Goal: Information Seeking & Learning: Learn about a topic

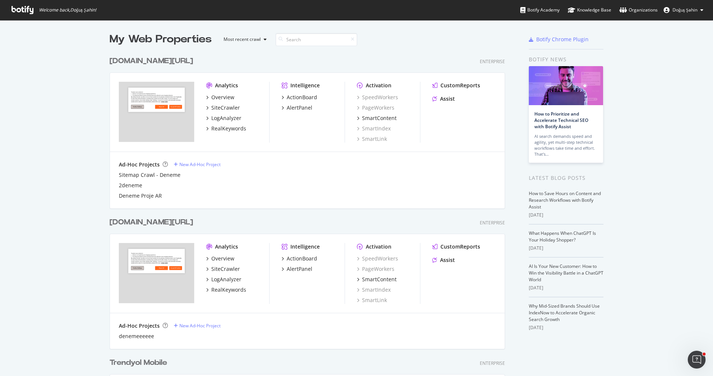
click at [226, 84] on div "Analytics" at bounding box center [226, 85] width 23 height 7
click at [153, 61] on div "[DOMAIN_NAME][URL]" at bounding box center [152, 61] width 84 height 11
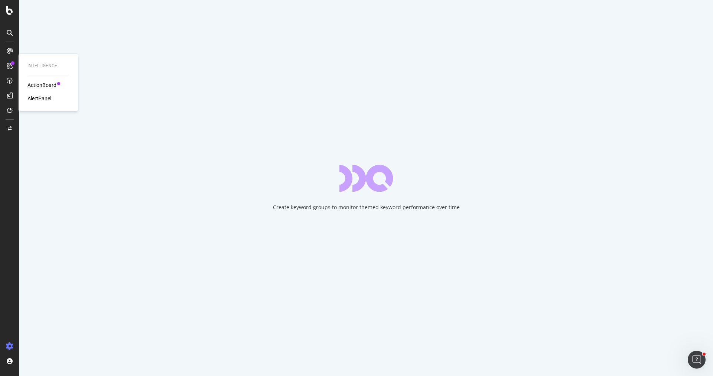
click at [40, 97] on div "AlertPanel" at bounding box center [39, 98] width 24 height 7
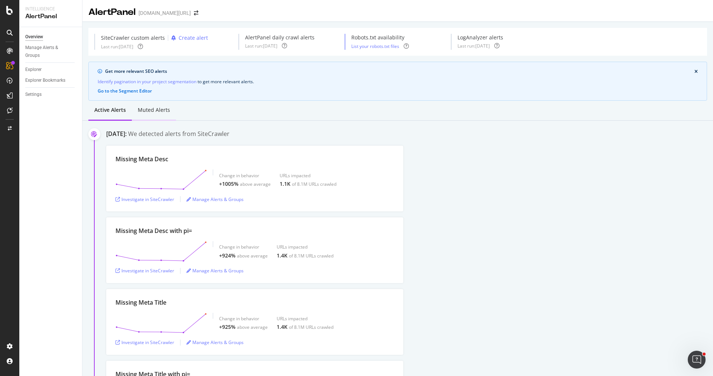
click at [147, 111] on div "Muted alerts" at bounding box center [154, 109] width 32 height 7
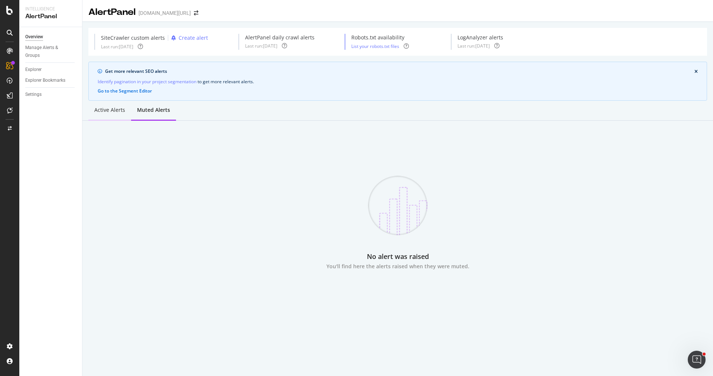
click at [108, 114] on div "Active alerts" at bounding box center [109, 110] width 43 height 20
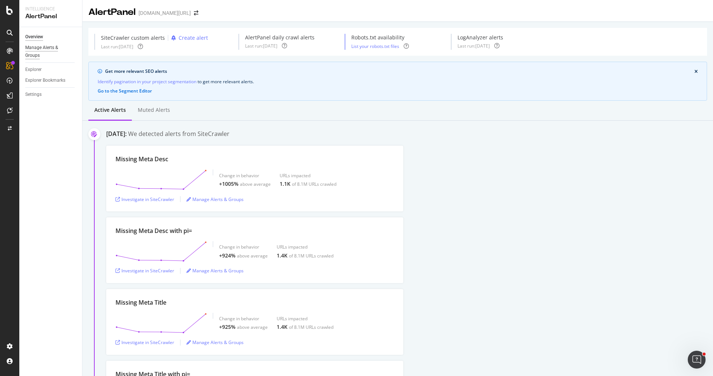
click at [41, 49] on div "Manage Alerts & Groups" at bounding box center [47, 52] width 45 height 16
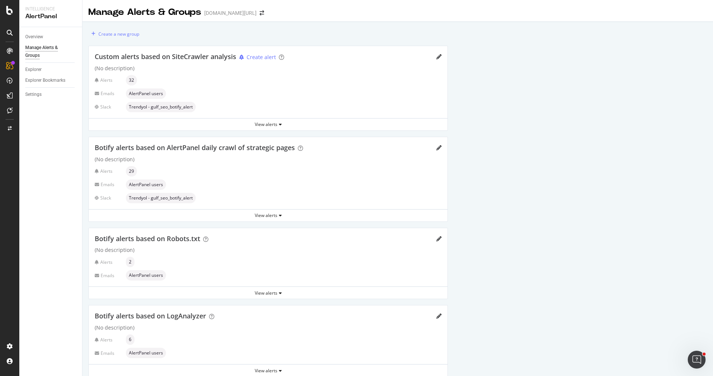
drag, startPoint x: 40, startPoint y: 97, endPoint x: 47, endPoint y: 98, distance: 6.6
click at [40, 97] on div "Settings" at bounding box center [33, 95] width 16 height 8
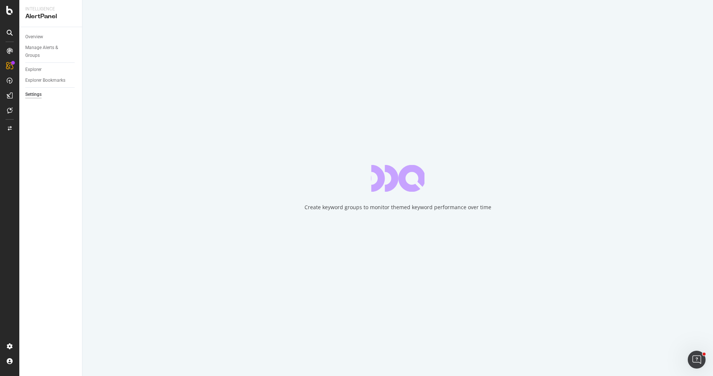
select select "10"
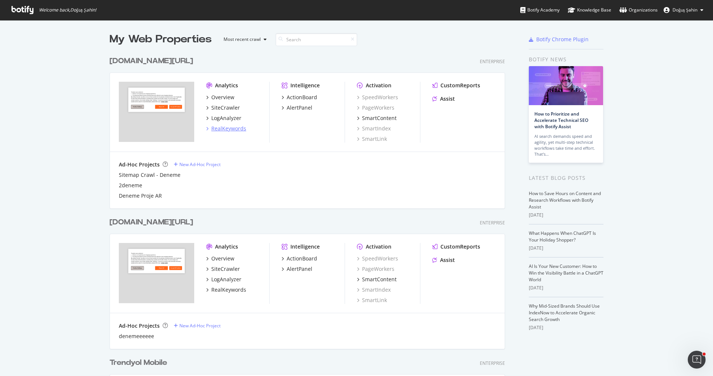
click at [237, 127] on div "RealKeywords" at bounding box center [228, 128] width 35 height 7
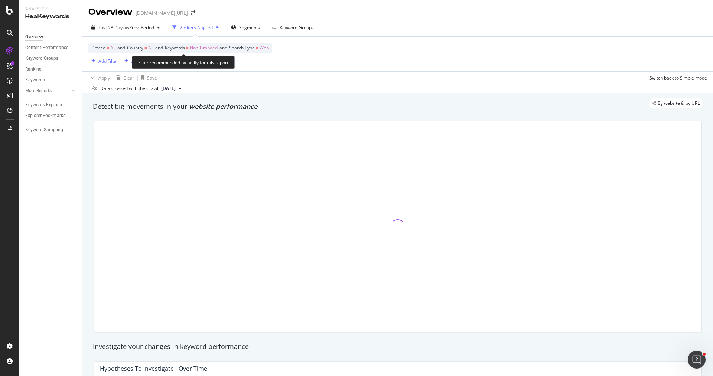
click at [207, 45] on span "Non-Branded" at bounding box center [204, 48] width 28 height 10
click at [204, 64] on span "Non-Branded" at bounding box center [191, 65] width 31 height 6
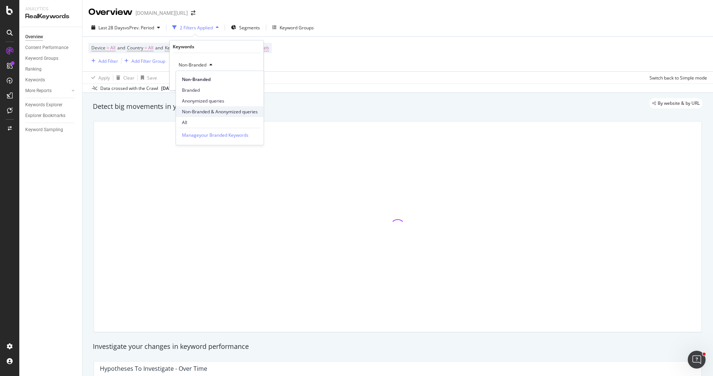
click at [218, 110] on span "Non-Branded & Anonymized queries" at bounding box center [220, 111] width 76 height 7
click at [258, 78] on div "Apply" at bounding box center [258, 80] width 12 height 6
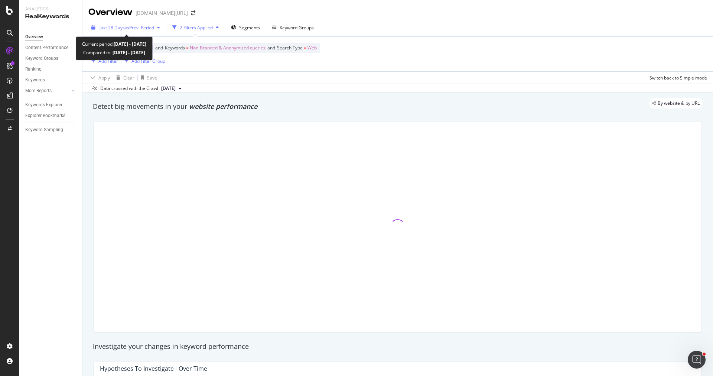
click at [157, 27] on div "button" at bounding box center [158, 27] width 9 height 4
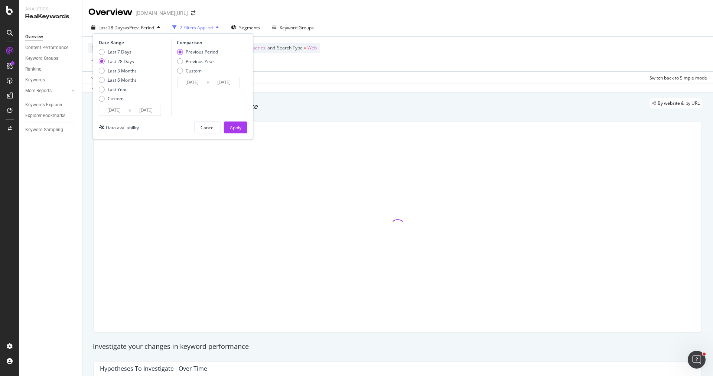
click at [112, 116] on div "Date Range Last 7 Days Last 28 Days Last 3 Months Last 6 Months Last Year Custo…" at bounding box center [173, 86] width 160 height 106
click at [115, 111] on input "2025/08/18" at bounding box center [114, 110] width 30 height 10
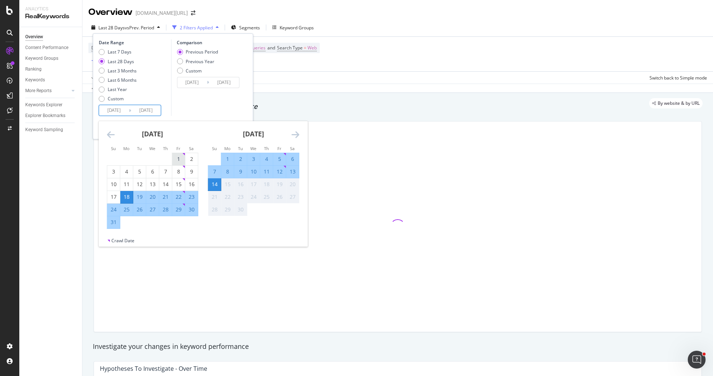
click at [176, 156] on div "1" at bounding box center [178, 158] width 13 height 7
type input "[DATE]"
type input "2025/06/17"
type input "[DATE]"
click at [115, 223] on div "31" at bounding box center [113, 221] width 13 height 7
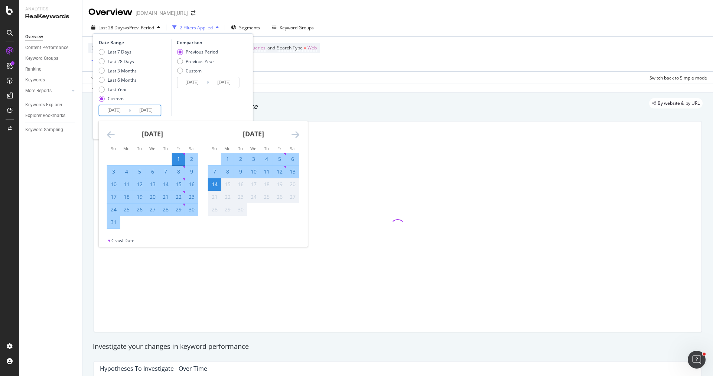
type input "[DATE]"
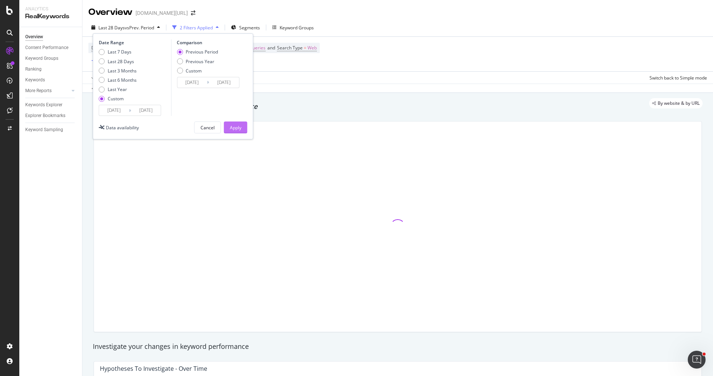
click at [232, 127] on div "Apply" at bounding box center [236, 127] width 12 height 6
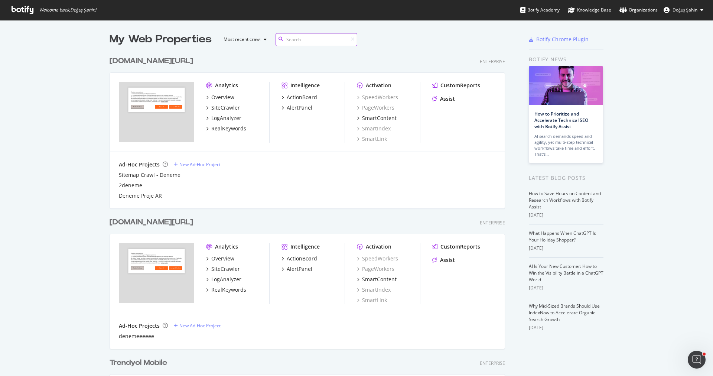
scroll to position [1070, 401]
click at [236, 132] on div "Analytics Overview SiteCrawler LogAnalyzer RealKeywords" at bounding box center [237, 112] width 63 height 61
click at [235, 131] on div "RealKeywords" at bounding box center [228, 128] width 35 height 7
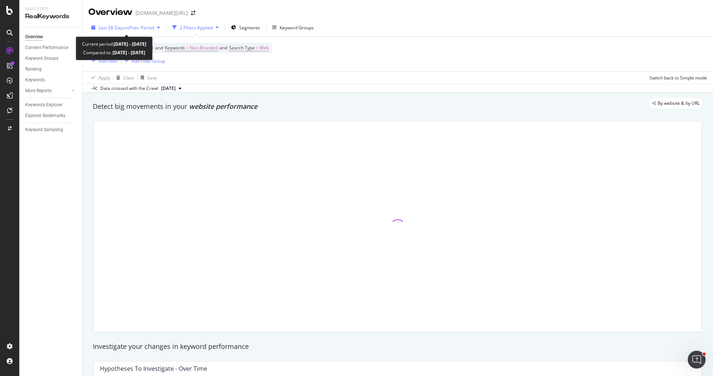
click at [134, 31] on div "Last 28 Days vs Prev. Period" at bounding box center [125, 27] width 75 height 11
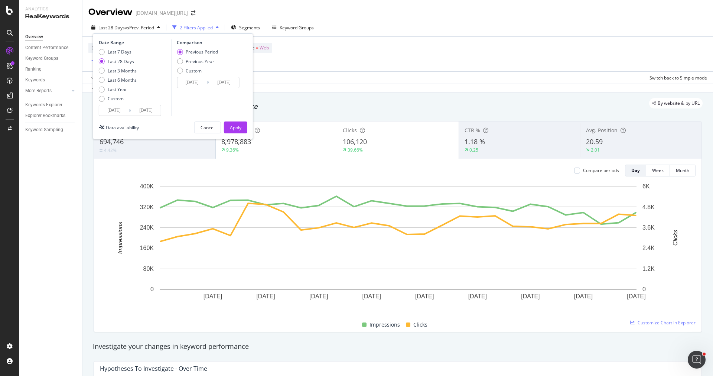
click at [108, 115] on input "2025/08/18" at bounding box center [114, 110] width 30 height 10
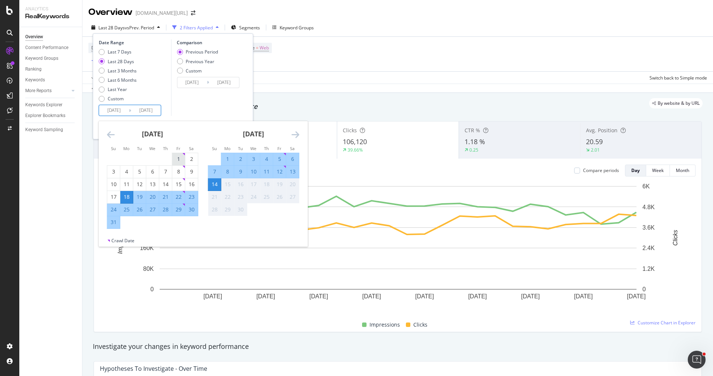
click at [175, 155] on div "1" at bounding box center [178, 158] width 13 height 7
type input "[DATE]"
type input "2025/06/17"
type input "[DATE]"
click at [117, 224] on div "31" at bounding box center [113, 221] width 13 height 7
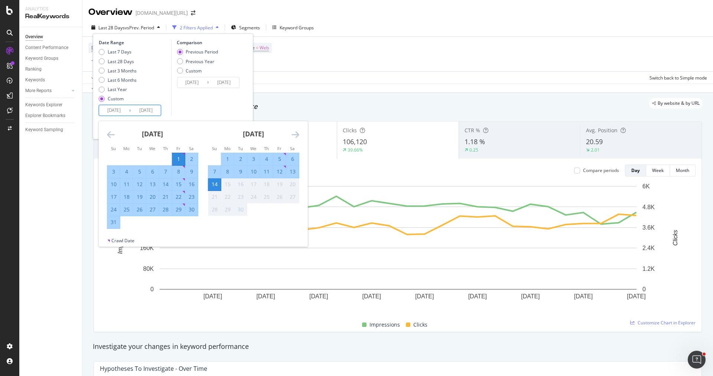
type input "[DATE]"
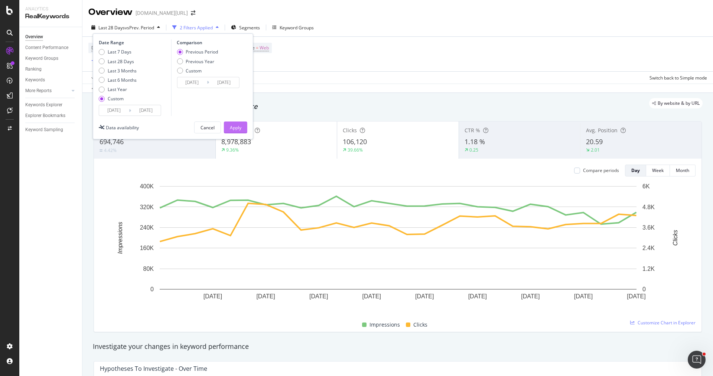
click at [237, 122] on div "Apply" at bounding box center [236, 127] width 12 height 11
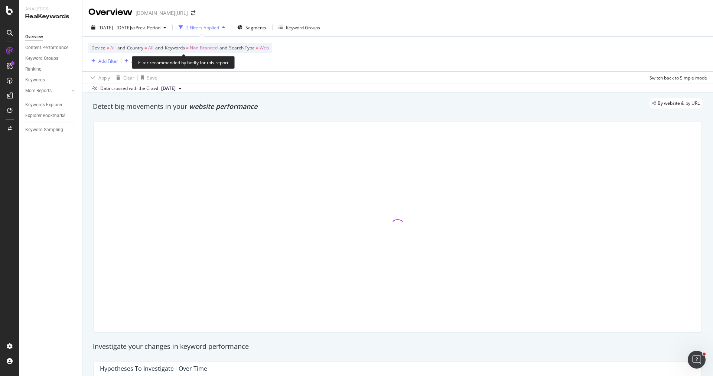
click at [196, 46] on span "Non-Branded" at bounding box center [204, 48] width 28 height 10
click at [196, 59] on div "Non-Branded" at bounding box center [196, 64] width 40 height 11
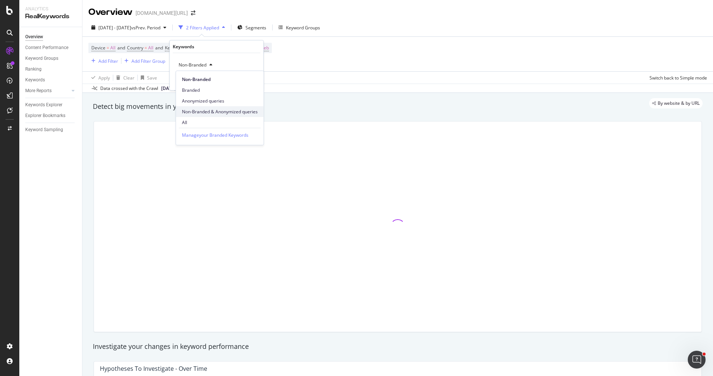
click at [212, 108] on span "Non-Branded & Anonymized queries" at bounding box center [220, 111] width 76 height 7
click at [262, 76] on div "Non-Branded & Anonymized queries Cancel Add filter Apply" at bounding box center [220, 71] width 100 height 37
click at [257, 77] on div "Add filter Apply" at bounding box center [236, 80] width 54 height 7
click at [251, 81] on div "button" at bounding box center [247, 80] width 10 height 4
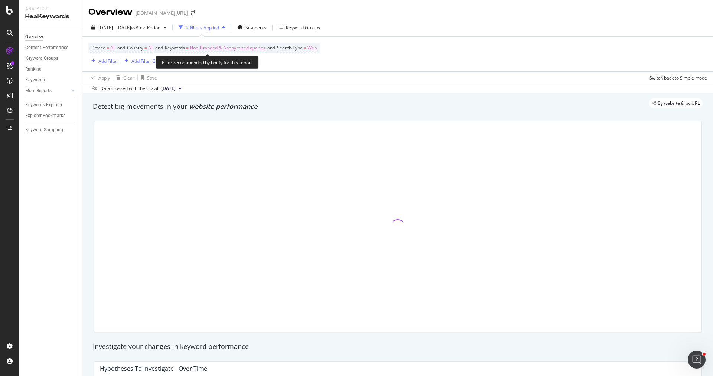
click at [149, 45] on span "Country = All" at bounding box center [140, 48] width 26 height 7
click at [144, 68] on div "All" at bounding box center [176, 65] width 82 height 12
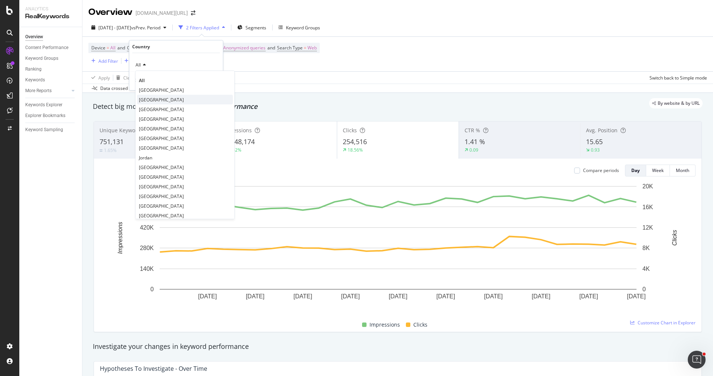
click at [163, 95] on div "[GEOGRAPHIC_DATA]" at bounding box center [185, 100] width 96 height 10
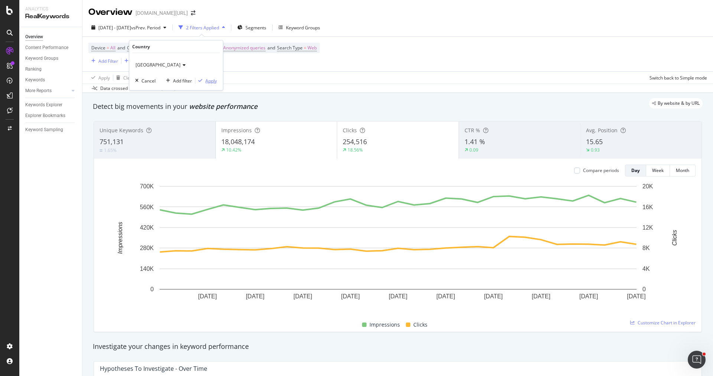
click at [209, 80] on div "Apply" at bounding box center [211, 80] width 12 height 6
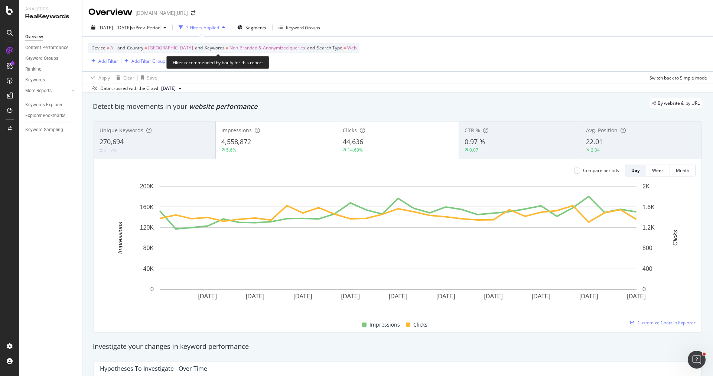
click at [328, 45] on span "Search Type" at bounding box center [330, 48] width 26 height 6
click at [327, 62] on div "Web" at bounding box center [353, 65] width 82 height 12
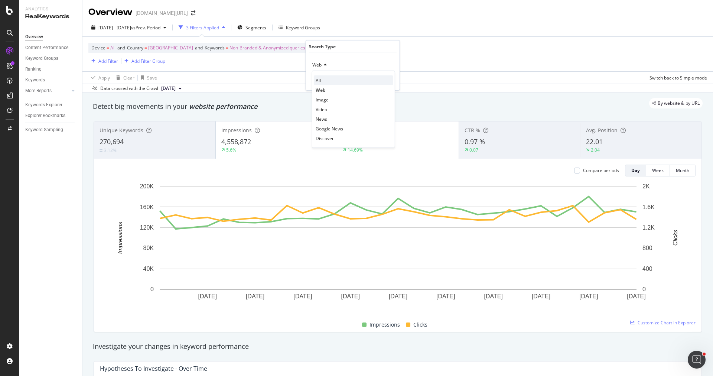
click at [327, 79] on div "All" at bounding box center [353, 80] width 79 height 10
click at [385, 79] on div "Apply" at bounding box center [388, 80] width 12 height 6
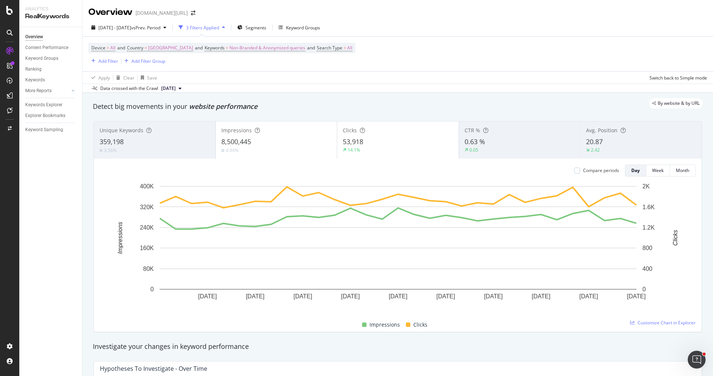
click at [270, 20] on div "2025 Aug. 1st - Aug. 31st vs Prev. Period 3 Filters Applied Segments Keyword Gr…" at bounding box center [397, 56] width 631 height 74
click at [266, 25] on span "Segments" at bounding box center [255, 28] width 21 height 6
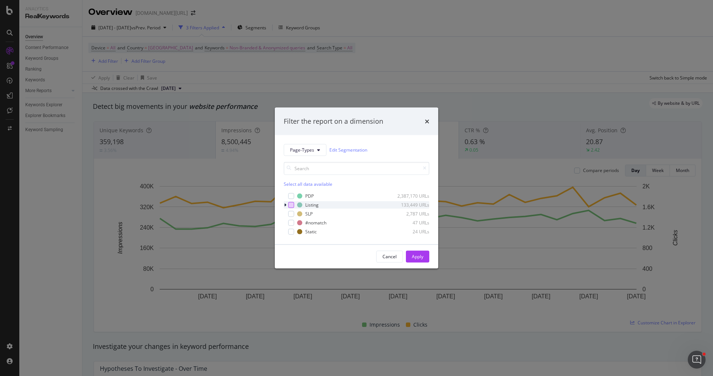
click at [292, 206] on div "modal" at bounding box center [291, 205] width 6 height 6
click at [424, 256] on button "Apply" at bounding box center [417, 256] width 23 height 12
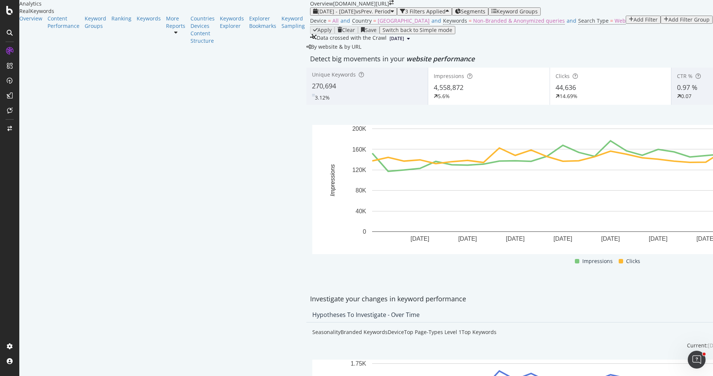
click at [461, 15] on span "Segments" at bounding box center [473, 11] width 25 height 7
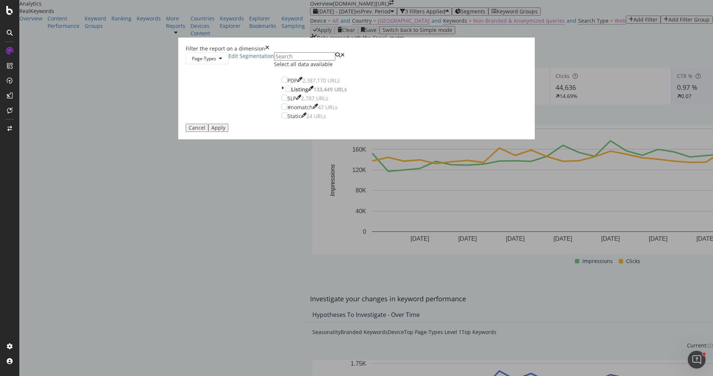
click at [320, 68] on div "Filter the report on a dimension Page-Types Edit Segmentation Select all data a…" at bounding box center [356, 188] width 713 height 376
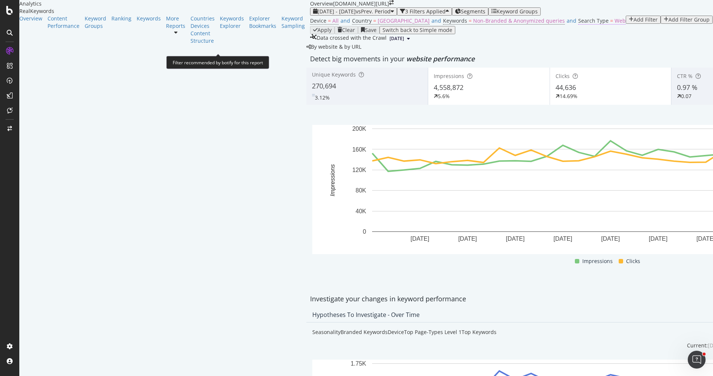
click at [578, 24] on span "Search Type" at bounding box center [593, 20] width 30 height 7
click at [327, 59] on div "Web" at bounding box center [318, 53] width 25 height 12
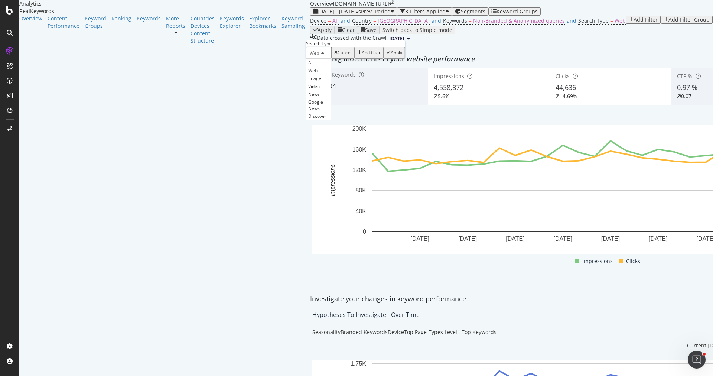
click at [327, 66] on div "All" at bounding box center [318, 63] width 25 height 8
click at [395, 59] on div "All Cancel Add filter Apply" at bounding box center [353, 53] width 95 height 12
click at [391, 55] on div "Apply" at bounding box center [393, 52] width 12 height 5
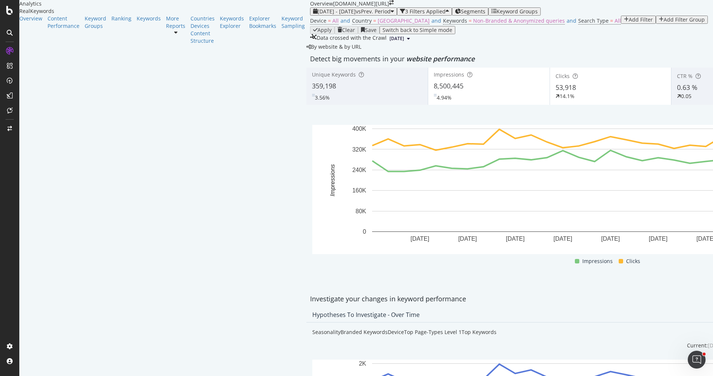
click at [461, 15] on span "Segments" at bounding box center [473, 11] width 25 height 7
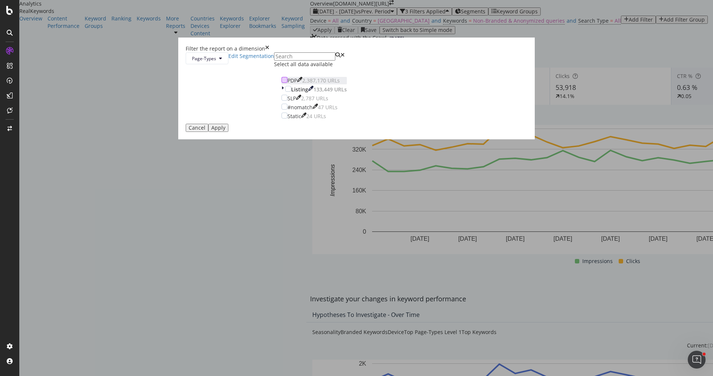
click at [287, 83] on div "modal" at bounding box center [284, 80] width 6 height 6
click at [424, 132] on div "Cancel Apply" at bounding box center [357, 128] width 342 height 8
click at [225, 131] on div "Apply" at bounding box center [218, 128] width 14 height 6
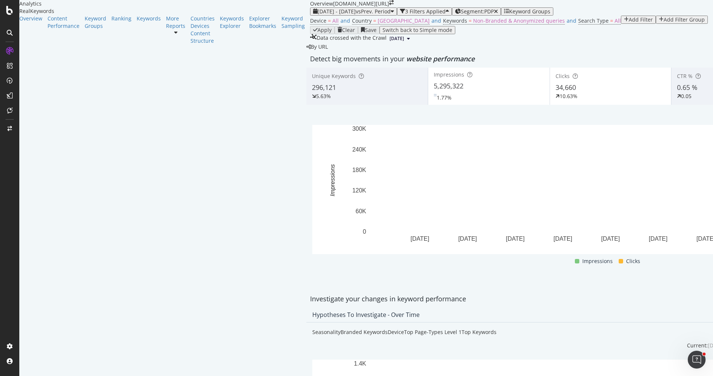
scroll to position [561, 0]
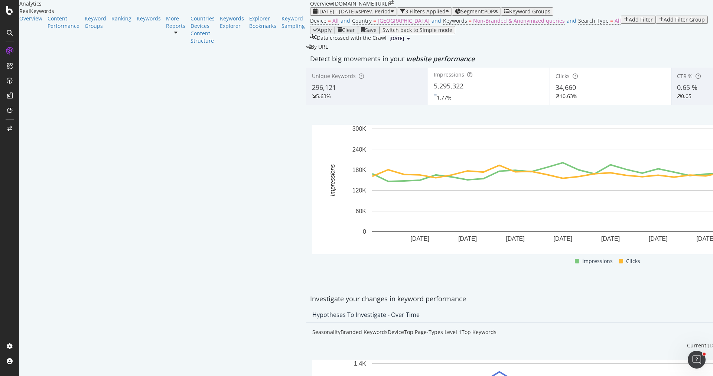
click at [494, 9] on icon "button" at bounding box center [496, 11] width 4 height 5
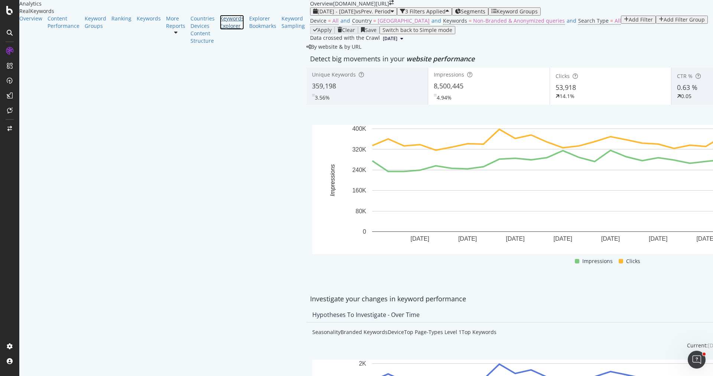
click at [220, 30] on div "Keywords Explorer" at bounding box center [232, 22] width 24 height 15
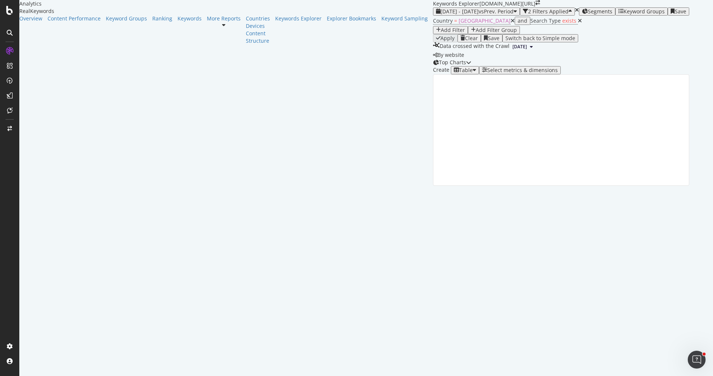
click at [558, 73] on div "Select metrics & dimensions" at bounding box center [522, 70] width 71 height 6
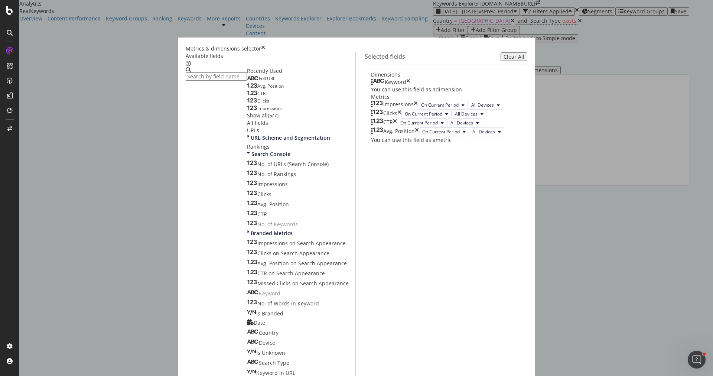
click at [397, 127] on div "CTR" at bounding box center [384, 122] width 26 height 9
click at [397, 127] on icon "times" at bounding box center [395, 122] width 4 height 9
click at [258, 82] on div "Full URL" at bounding box center [261, 79] width 28 height 6
click at [410, 86] on div "Keyword" at bounding box center [390, 81] width 39 height 7
click at [410, 86] on icon "times" at bounding box center [408, 81] width 4 height 7
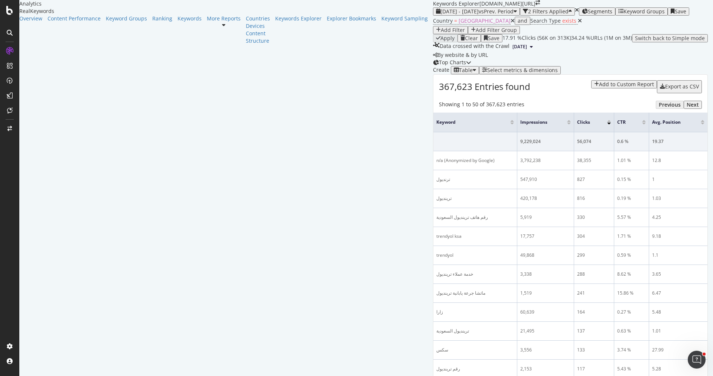
click at [558, 73] on div "Select metrics & dimensions" at bounding box center [522, 70] width 71 height 6
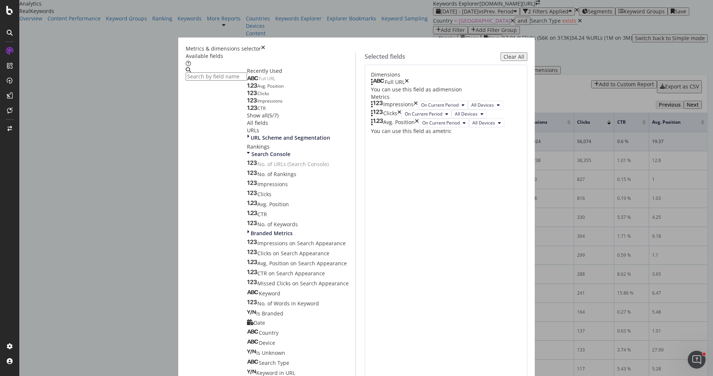
click at [570, 143] on div "Metrics & dimensions selector Available fields Recently Used Full URL Avg. Posi…" at bounding box center [356, 188] width 713 height 376
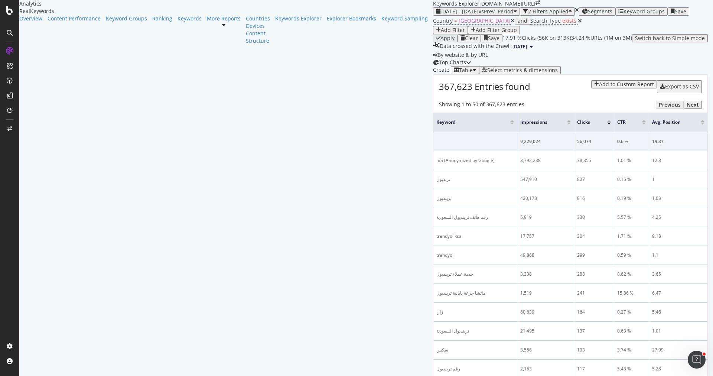
click at [558, 73] on div "Select metrics & dimensions" at bounding box center [522, 70] width 71 height 6
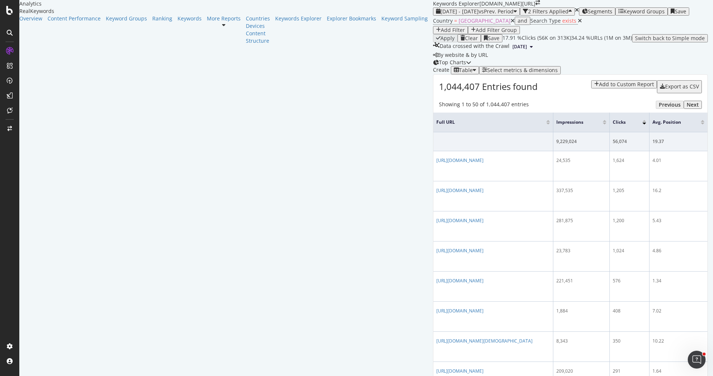
scroll to position [33, 0]
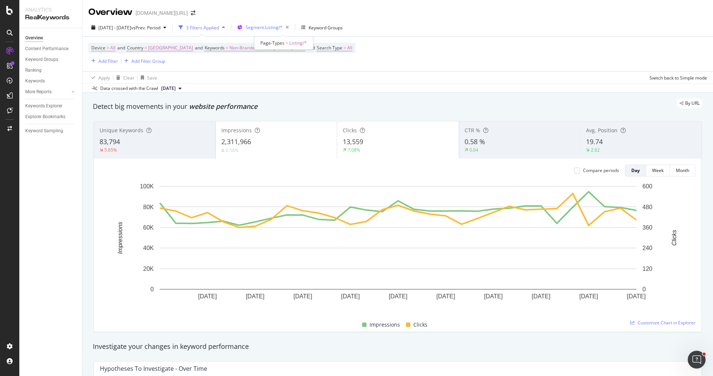
click at [277, 28] on span "Segment: Listing/*" at bounding box center [263, 27] width 37 height 6
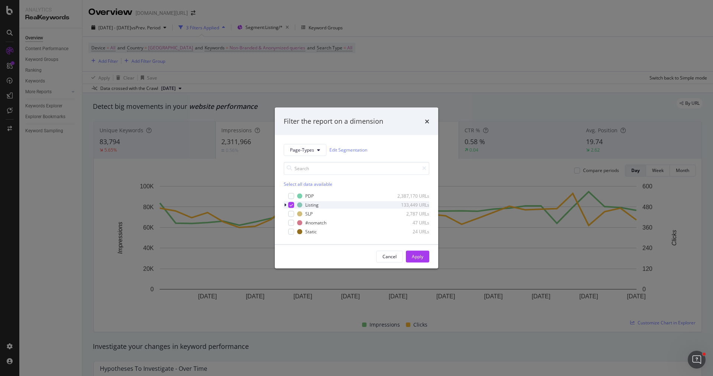
click at [291, 206] on div "modal" at bounding box center [291, 205] width 6 height 6
click at [291, 214] on div "modal" at bounding box center [291, 214] width 6 height 6
drag, startPoint x: 417, startPoint y: 256, endPoint x: 407, endPoint y: 64, distance: 192.6
click at [417, 256] on div "Apply" at bounding box center [418, 256] width 12 height 6
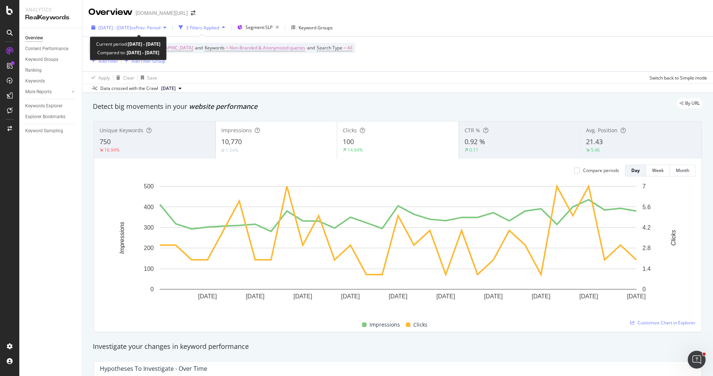
click at [160, 26] on span "vs Prev. Period" at bounding box center [145, 28] width 29 height 6
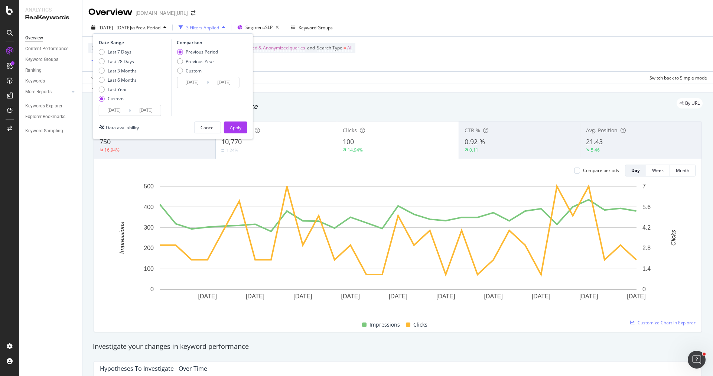
click at [111, 110] on input "[DATE]" at bounding box center [114, 110] width 30 height 10
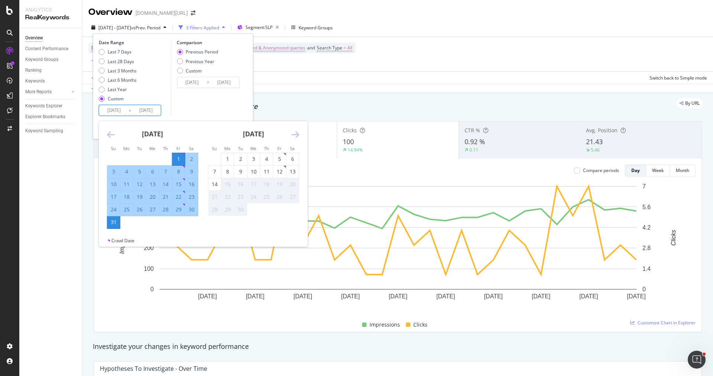
click at [112, 133] on icon "Move backward to switch to the previous month." at bounding box center [111, 134] width 8 height 9
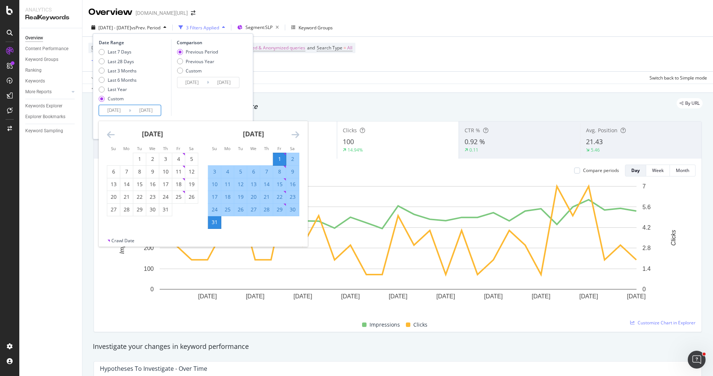
click at [112, 133] on icon "Move backward to switch to the previous month." at bounding box center [111, 134] width 8 height 9
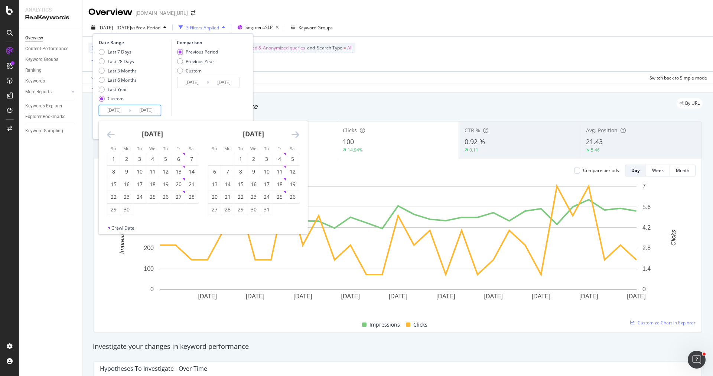
click at [112, 133] on icon "Move backward to switch to the previous month." at bounding box center [111, 134] width 8 height 9
click at [190, 159] on div "1" at bounding box center [191, 158] width 13 height 7
type input "[DATE]"
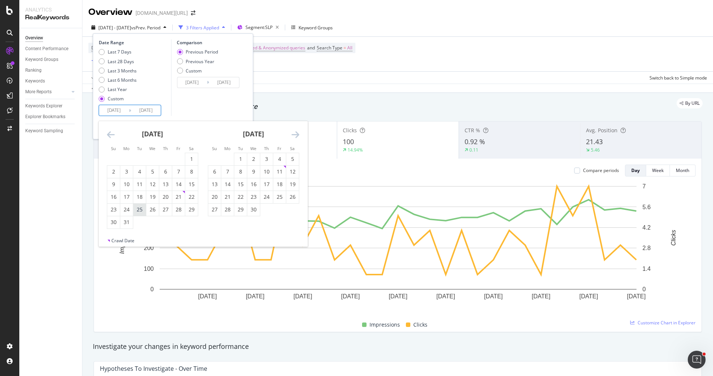
type input "[DATE]"
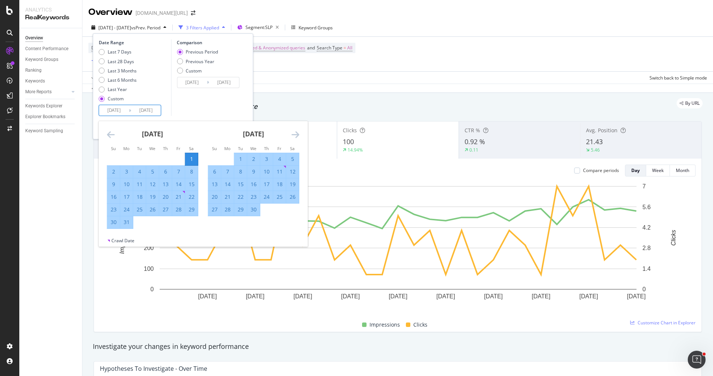
click at [126, 223] on div "31" at bounding box center [126, 221] width 13 height 7
type input "[DATE]"
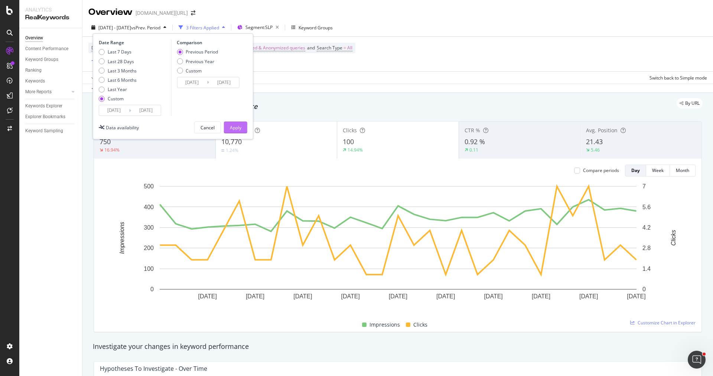
click at [231, 128] on div "Apply" at bounding box center [236, 127] width 12 height 6
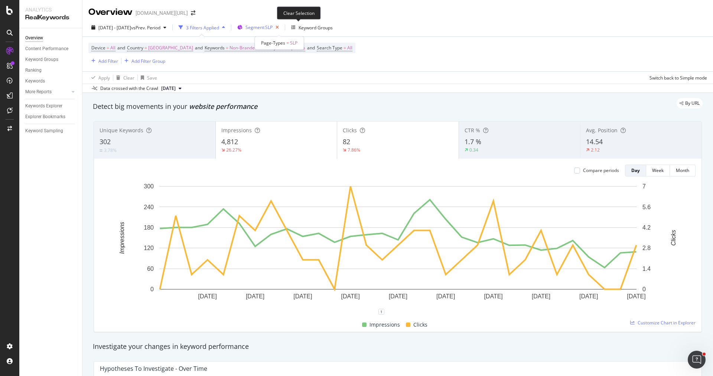
click at [282, 26] on icon "button" at bounding box center [277, 27] width 9 height 10
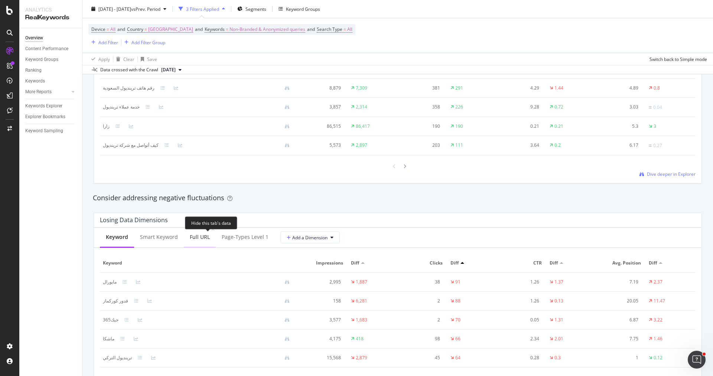
scroll to position [551, 0]
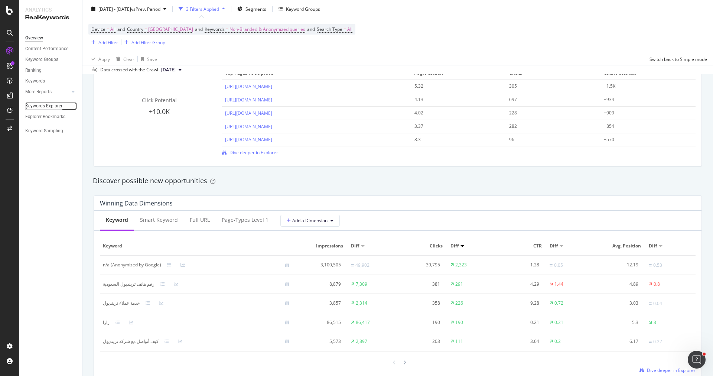
click at [56, 105] on div "Keywords Explorer" at bounding box center [43, 106] width 37 height 8
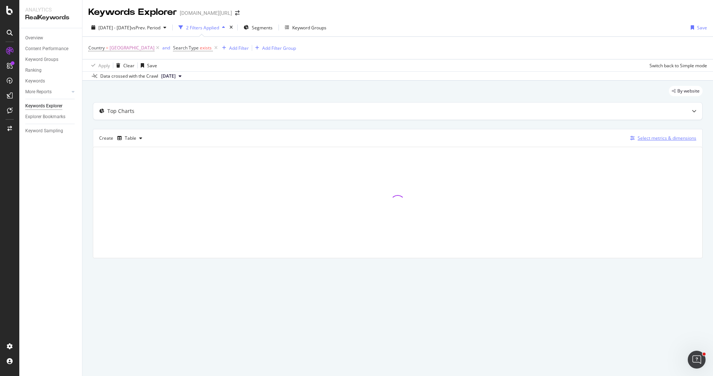
click at [651, 141] on div "Select metrics & dimensions" at bounding box center [661, 138] width 69 height 8
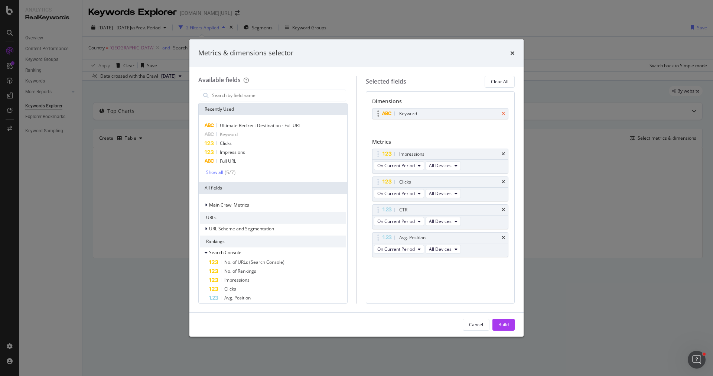
click at [504, 112] on icon "times" at bounding box center [503, 113] width 3 height 4
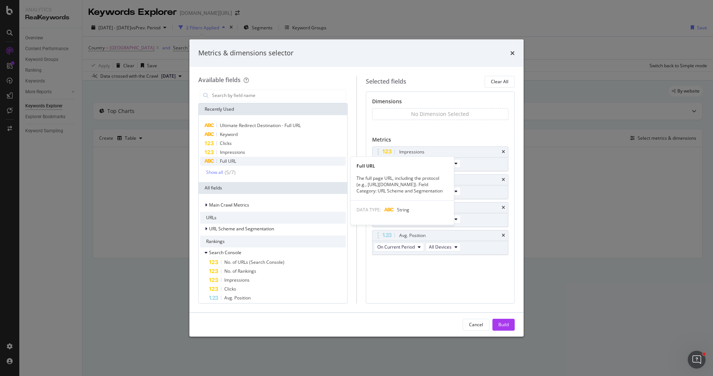
click at [276, 163] on div "Full URL" at bounding box center [273, 161] width 146 height 9
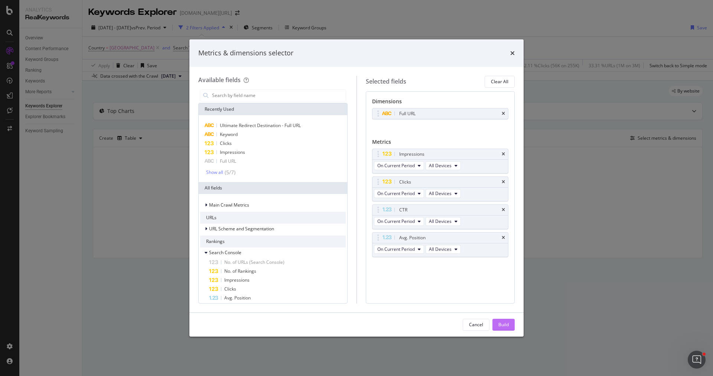
click at [505, 324] on div "Build" at bounding box center [503, 324] width 10 height 6
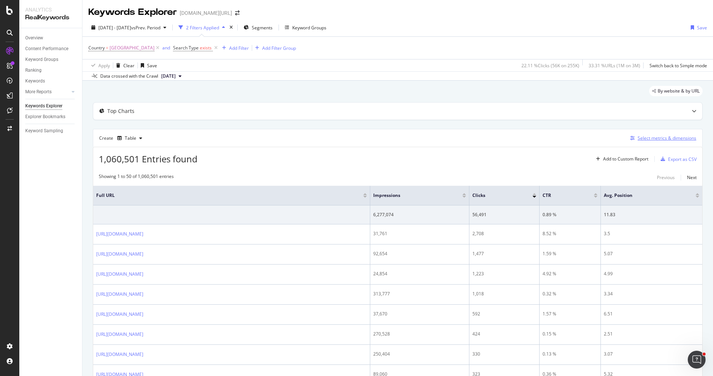
click at [668, 138] on div "Select metrics & dimensions" at bounding box center [667, 138] width 59 height 6
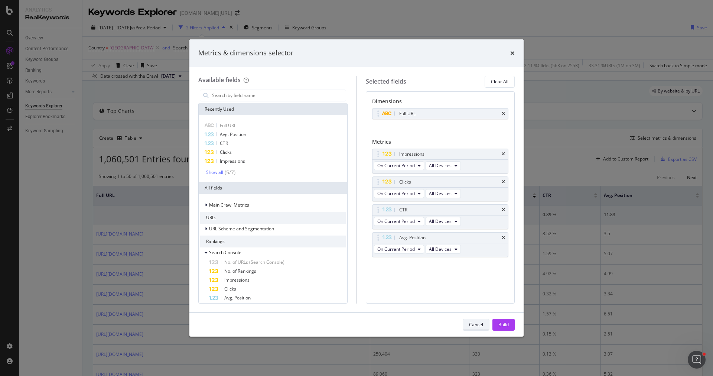
click at [481, 323] on div "Cancel" at bounding box center [476, 324] width 14 height 6
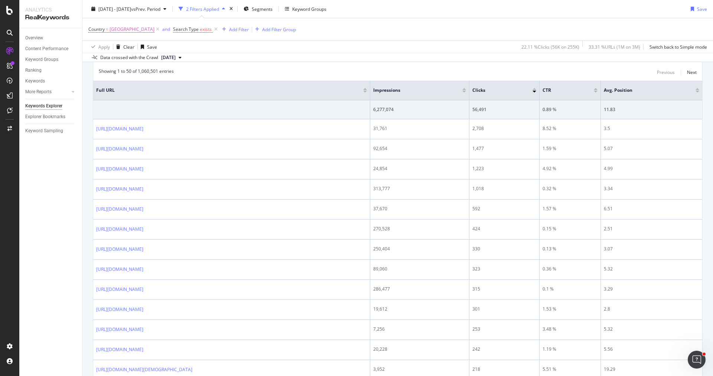
scroll to position [88, 0]
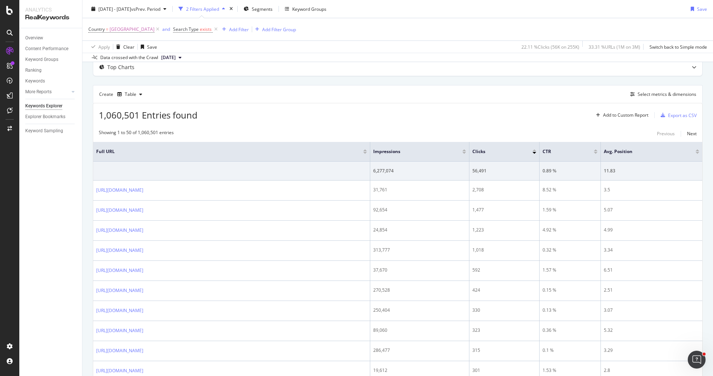
scroll to position [51, 0]
